Goal: Task Accomplishment & Management: Use online tool/utility

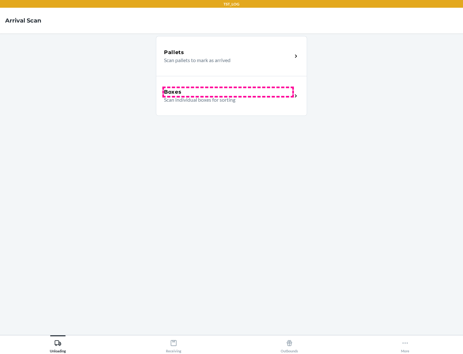
click at [228, 92] on div "Boxes" at bounding box center [228, 92] width 128 height 8
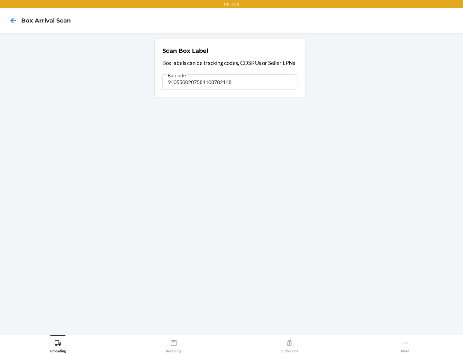
type input "9405500207584108782148"
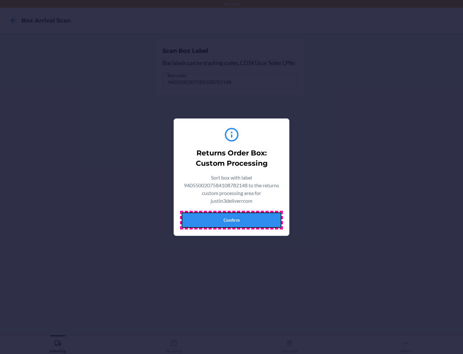
click at [232, 220] on button "Confirm" at bounding box center [232, 219] width 100 height 15
